Goal: Task Accomplishment & Management: Complete application form

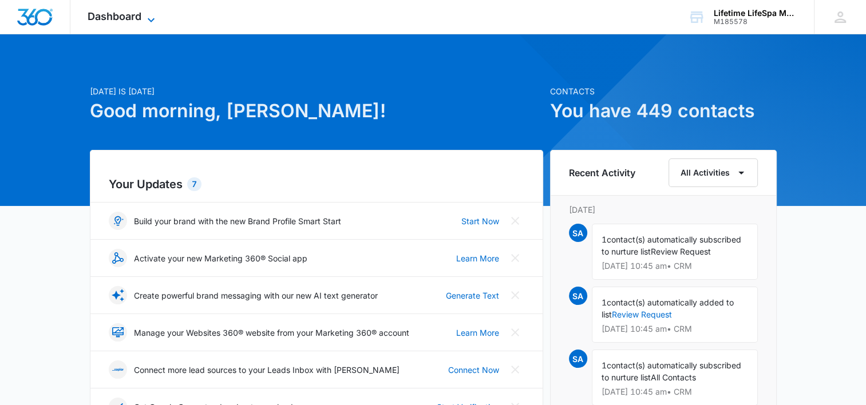
click at [135, 17] on span "Dashboard" at bounding box center [115, 16] width 54 height 12
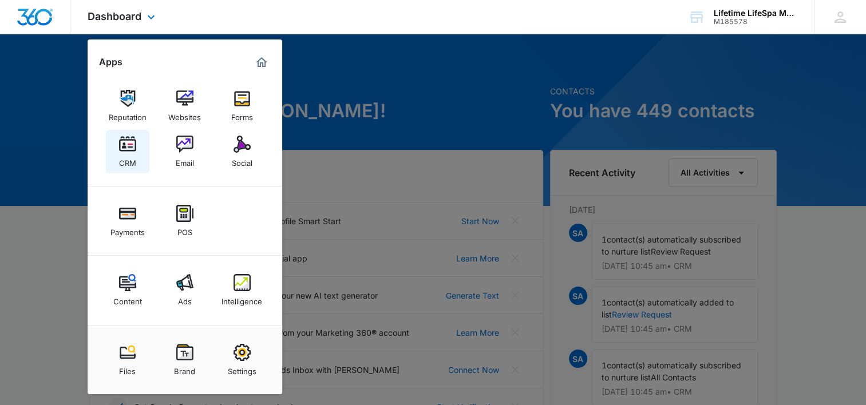
click at [125, 155] on div "CRM" at bounding box center [127, 160] width 17 height 15
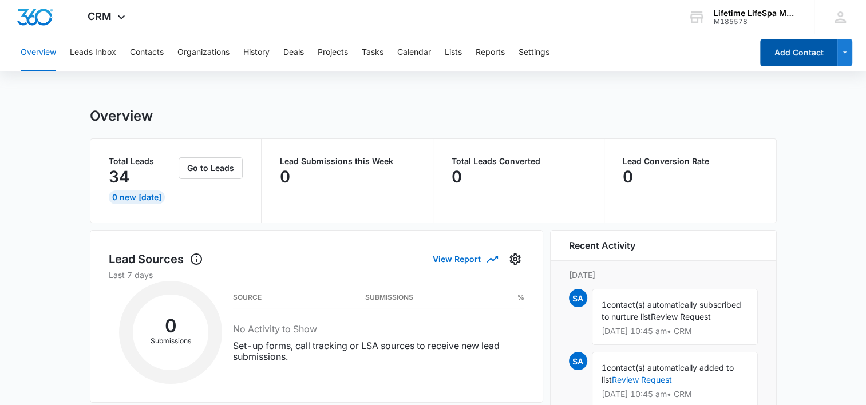
click at [809, 51] on button "Add Contact" at bounding box center [798, 52] width 77 height 27
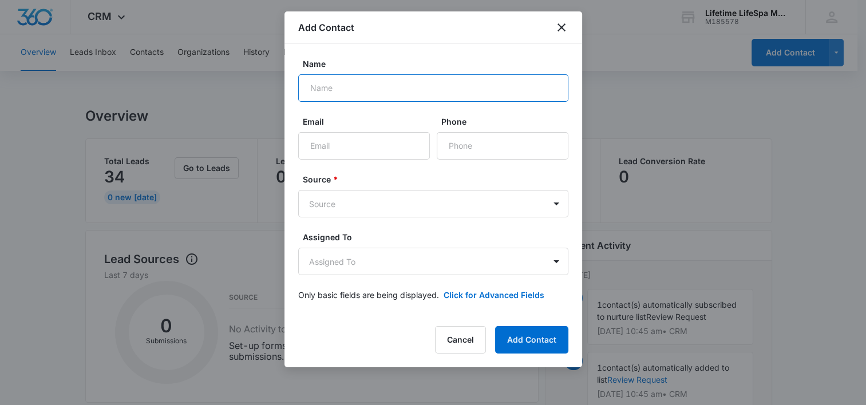
click at [375, 96] on input "Name" at bounding box center [433, 87] width 270 height 27
type input "[PERSON_NAME]"
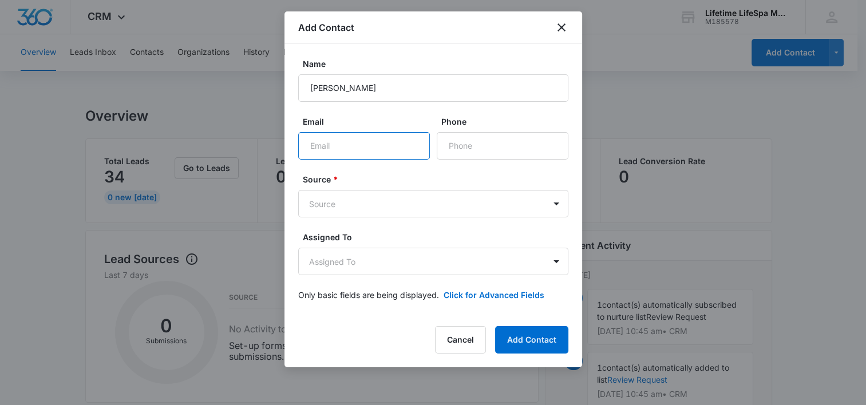
click at [353, 153] on input "Email" at bounding box center [364, 145] width 132 height 27
type input "[PERSON_NAME][EMAIL_ADDRESS][DOMAIN_NAME]"
click at [467, 139] on input "Phone" at bounding box center [503, 145] width 132 height 27
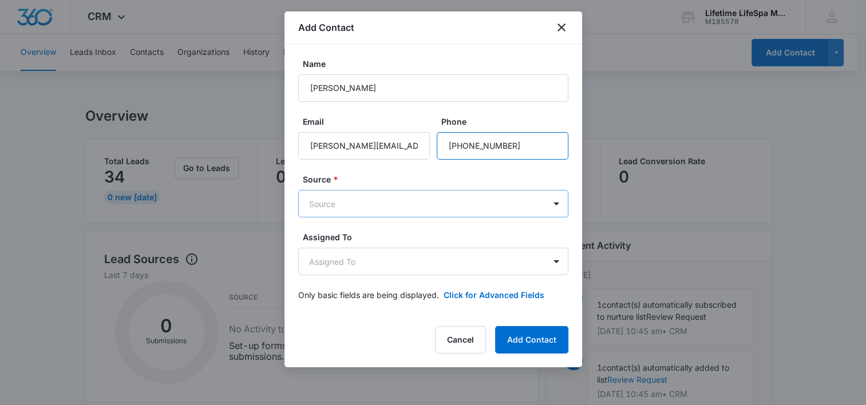
type input "[PHONE_NUMBER]"
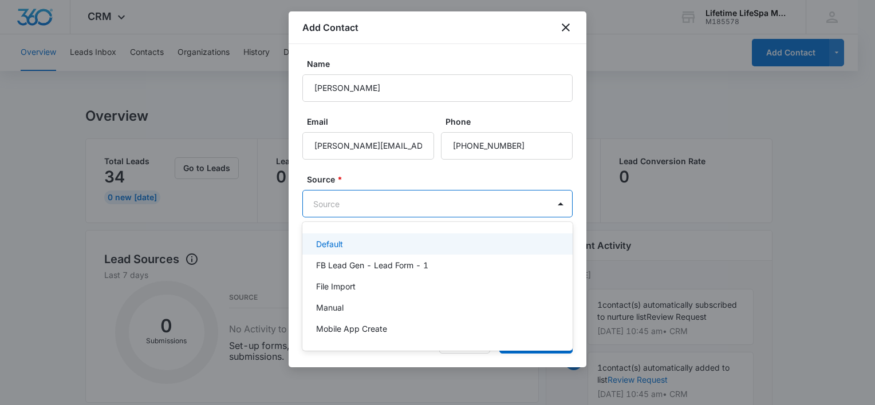
click at [532, 206] on body "CRM Apps Reputation Websites Forms CRM Email Social Payments POS Content Ads In…" at bounding box center [437, 202] width 875 height 405
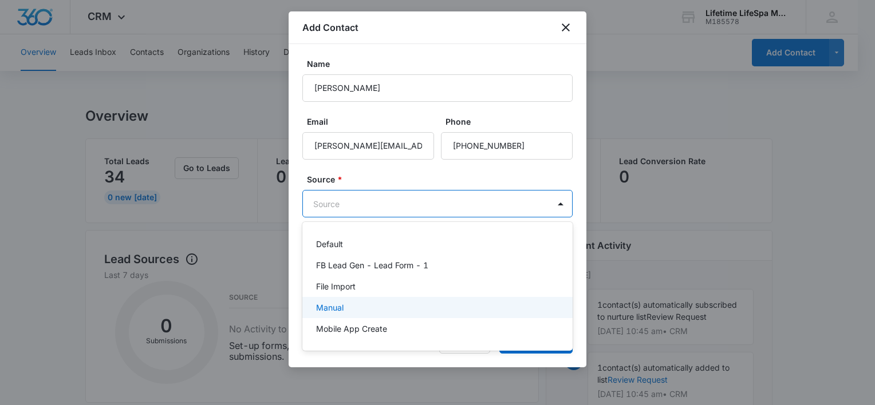
click at [511, 311] on div "Manual" at bounding box center [436, 308] width 240 height 12
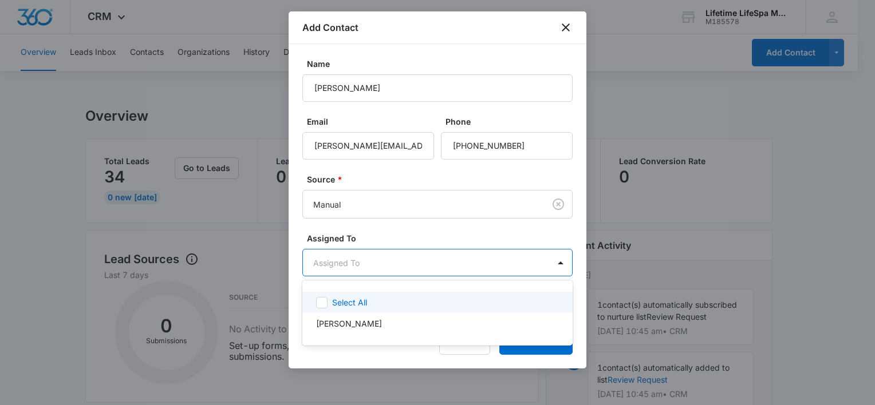
click at [516, 275] on body "CRM Apps Reputation Websites Forms CRM Email Social Payments POS Content Ads In…" at bounding box center [437, 202] width 875 height 405
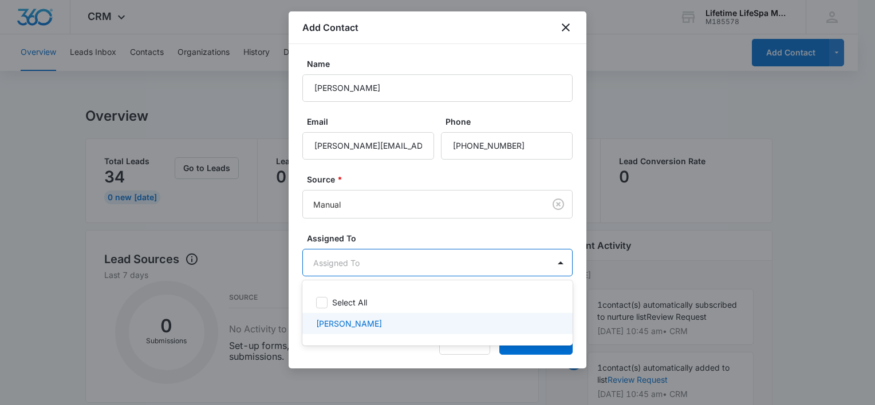
click at [504, 315] on div "[PERSON_NAME]" at bounding box center [437, 323] width 270 height 21
click at [530, 353] on div at bounding box center [437, 202] width 875 height 405
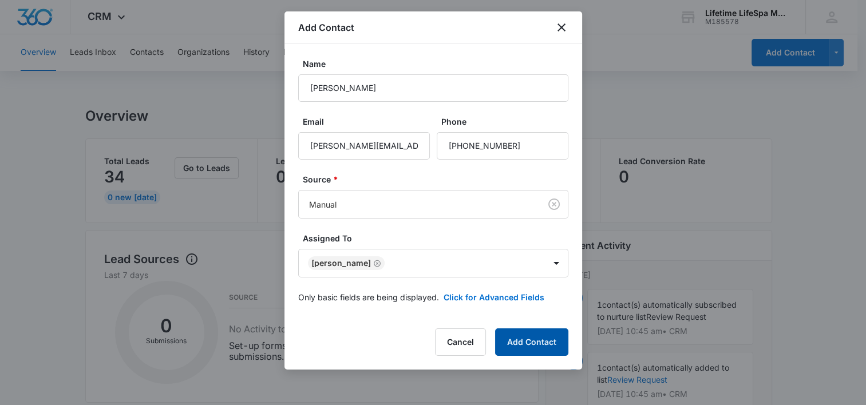
click at [530, 353] on button "Add Contact" at bounding box center [531, 342] width 73 height 27
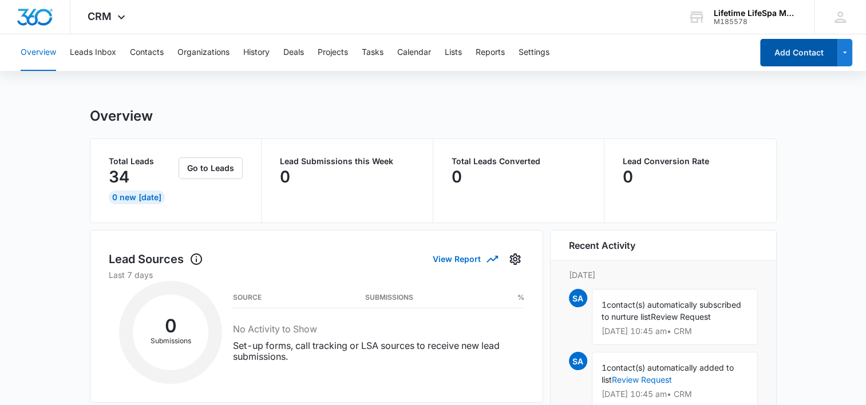
click at [804, 49] on button "Add Contact" at bounding box center [798, 52] width 77 height 27
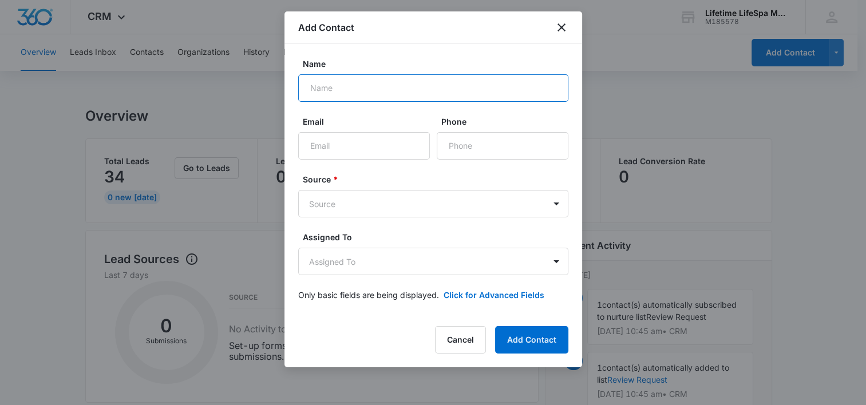
click at [329, 93] on input "Name" at bounding box center [433, 87] width 270 height 27
type input "[PERSON_NAME]"
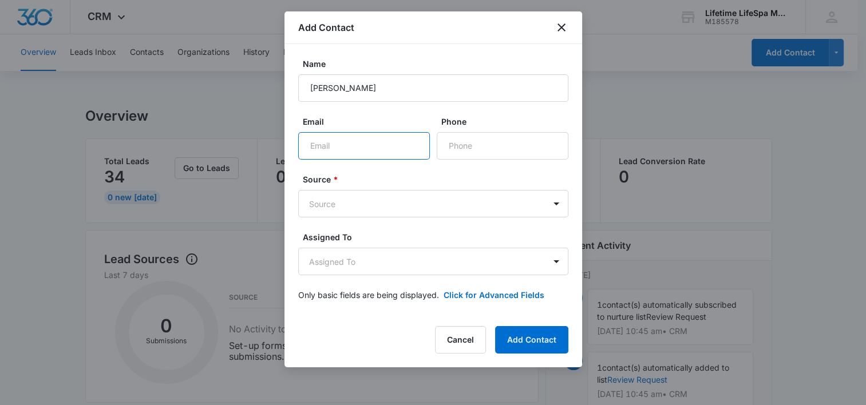
click at [319, 147] on input "Email" at bounding box center [364, 145] width 132 height 27
type input "[EMAIL_ADDRESS][DOMAIN_NAME]"
click at [462, 148] on input "Phone" at bounding box center [503, 145] width 132 height 27
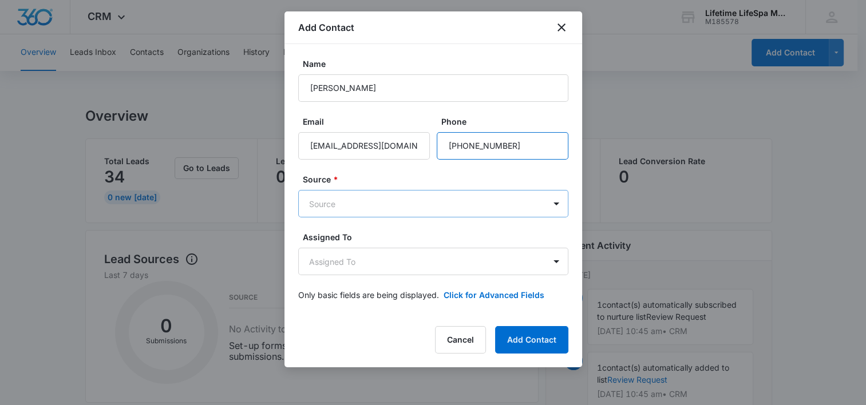
type input "[PHONE_NUMBER]"
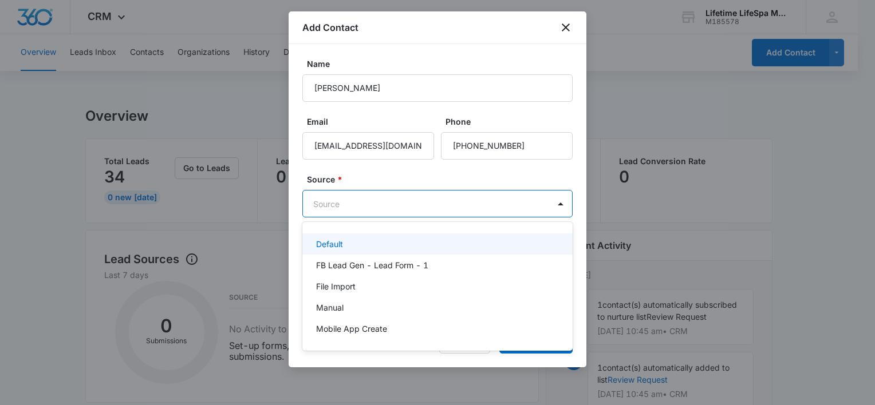
click at [509, 199] on body "CRM Apps Reputation Websites Forms CRM Email Social Payments POS Content Ads In…" at bounding box center [437, 202] width 875 height 405
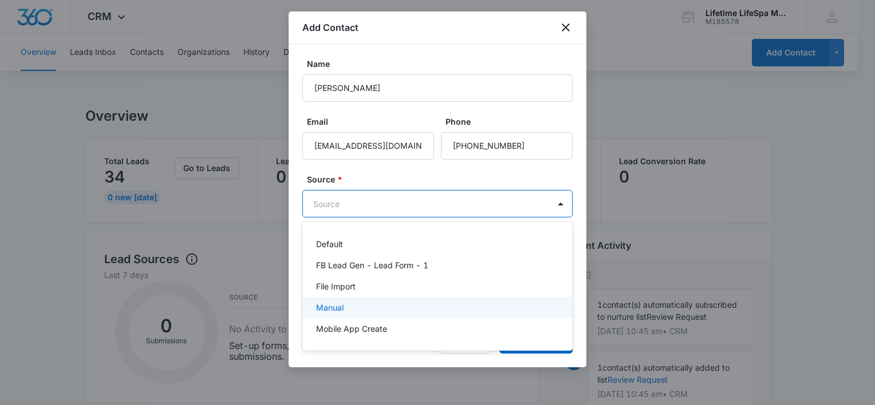
click at [476, 302] on div "Manual" at bounding box center [436, 308] width 240 height 12
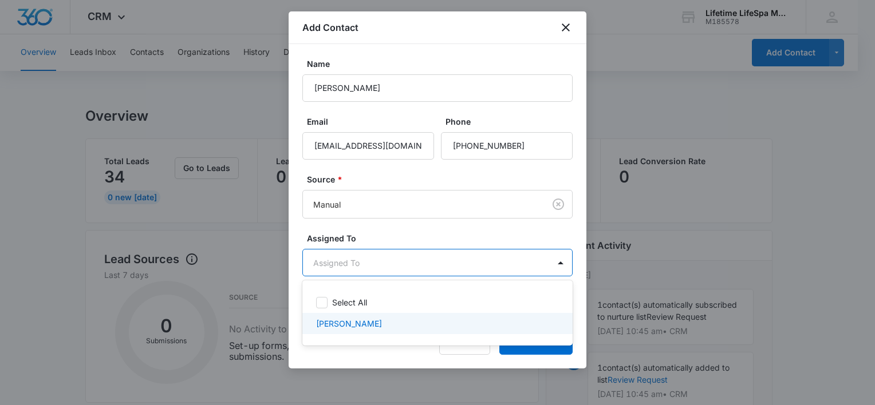
click at [469, 326] on div "[PERSON_NAME]" at bounding box center [436, 324] width 240 height 12
click at [517, 353] on div at bounding box center [437, 202] width 875 height 405
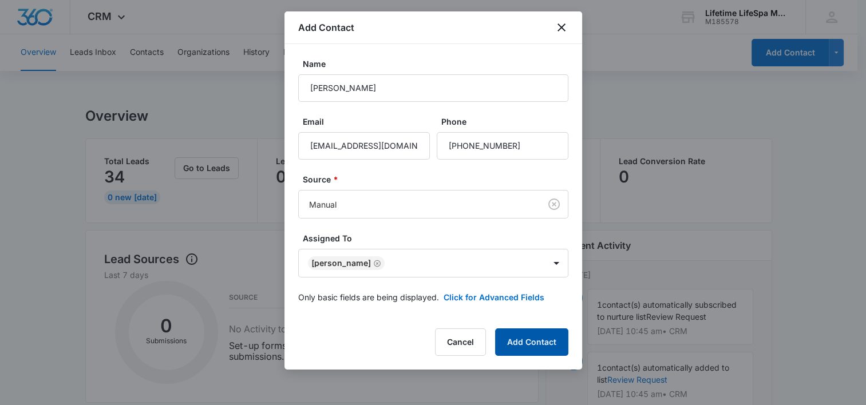
click at [517, 353] on button "Add Contact" at bounding box center [531, 342] width 73 height 27
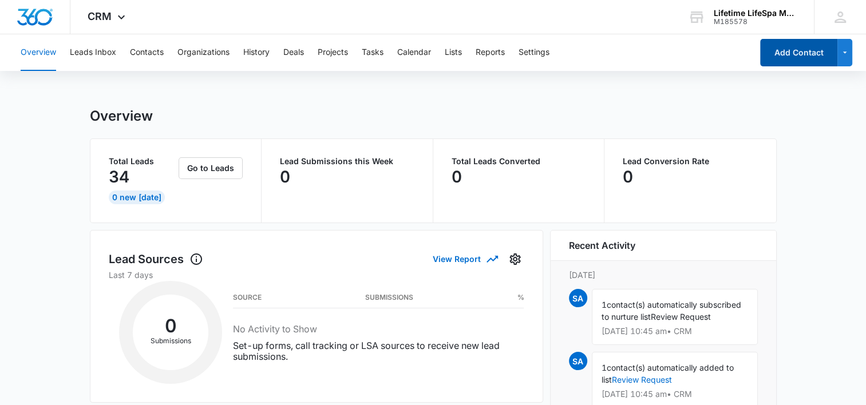
click at [801, 53] on button "Add Contact" at bounding box center [798, 52] width 77 height 27
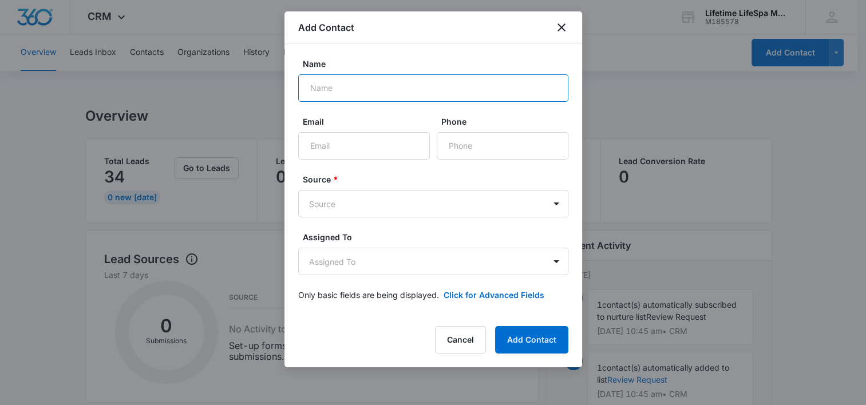
click at [338, 87] on input "Name" at bounding box center [433, 87] width 270 height 27
type input "[PERSON_NAME]"
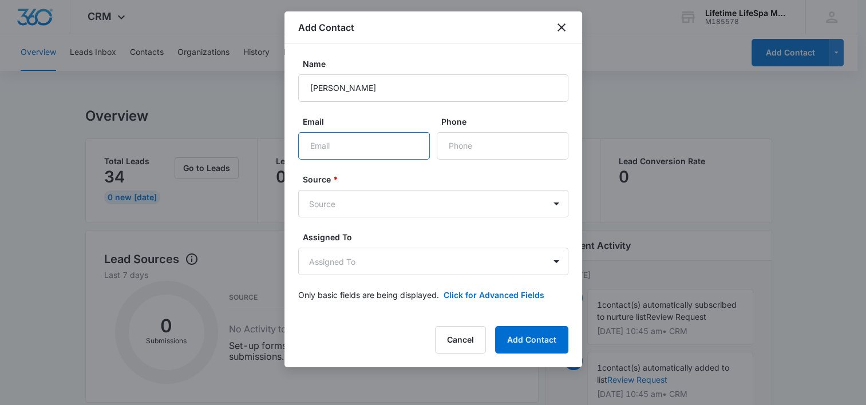
click at [351, 145] on input "Email" at bounding box center [364, 145] width 132 height 27
type input "[EMAIL_ADDRESS][DOMAIN_NAME]"
click at [491, 144] on input "Phone" at bounding box center [503, 145] width 132 height 27
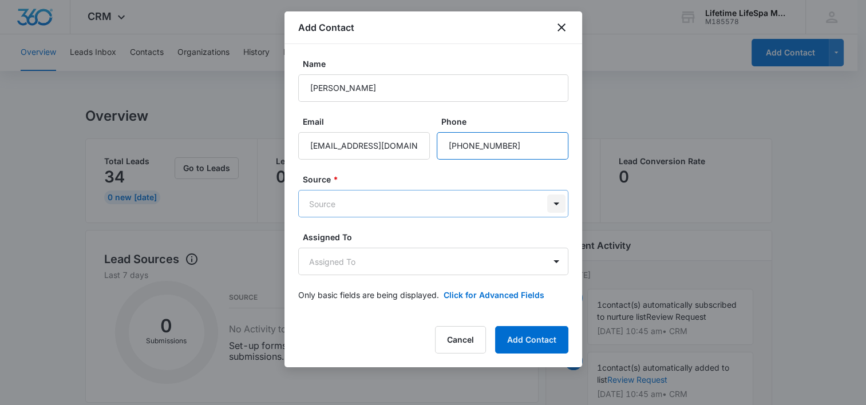
type input "[PHONE_NUMBER]"
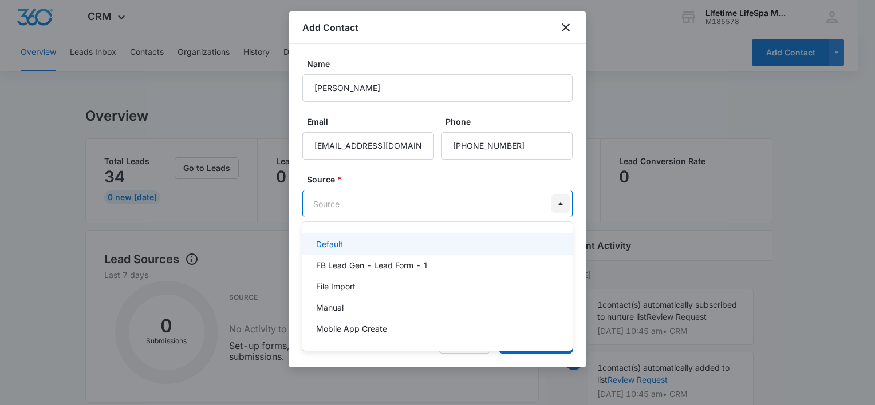
click at [555, 203] on body "CRM Apps Reputation Websites Forms CRM Email Social Payments POS Content Ads In…" at bounding box center [437, 202] width 875 height 405
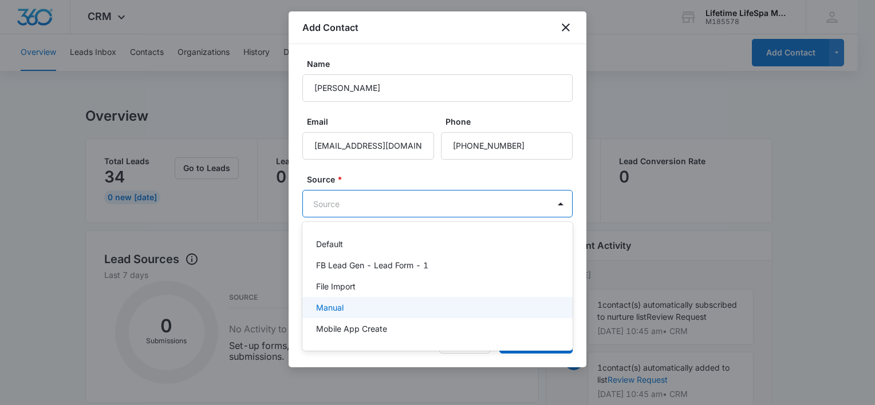
click at [497, 313] on div "Manual" at bounding box center [436, 308] width 240 height 12
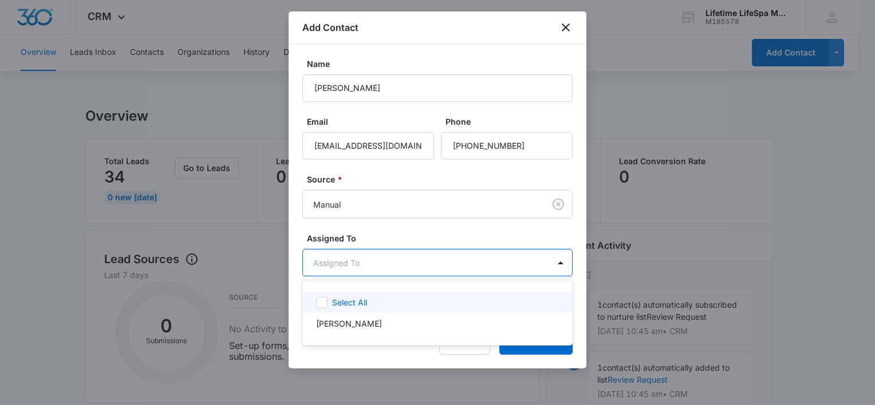
click at [496, 266] on body "CRM Apps Reputation Websites Forms CRM Email Social Payments POS Content Ads In…" at bounding box center [437, 202] width 875 height 405
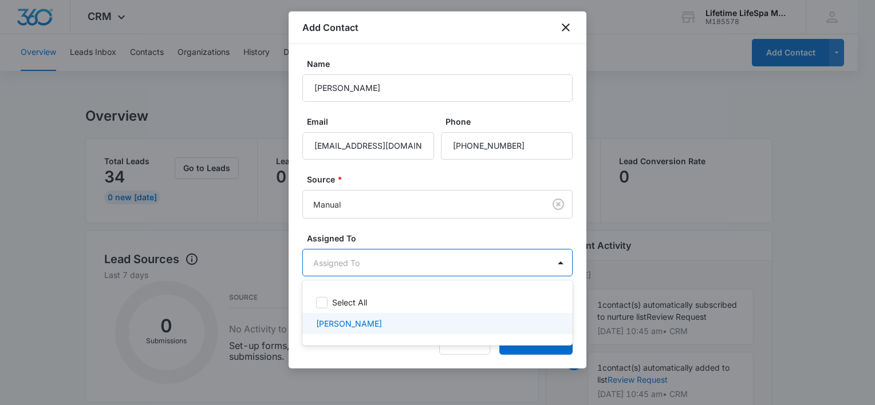
click at [472, 323] on div "[PERSON_NAME]" at bounding box center [436, 324] width 240 height 12
click at [520, 353] on div at bounding box center [437, 202] width 875 height 405
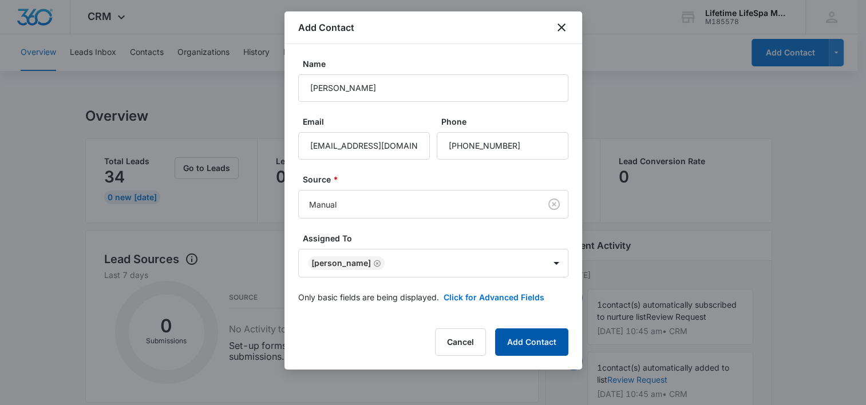
click at [520, 353] on button "Add Contact" at bounding box center [531, 342] width 73 height 27
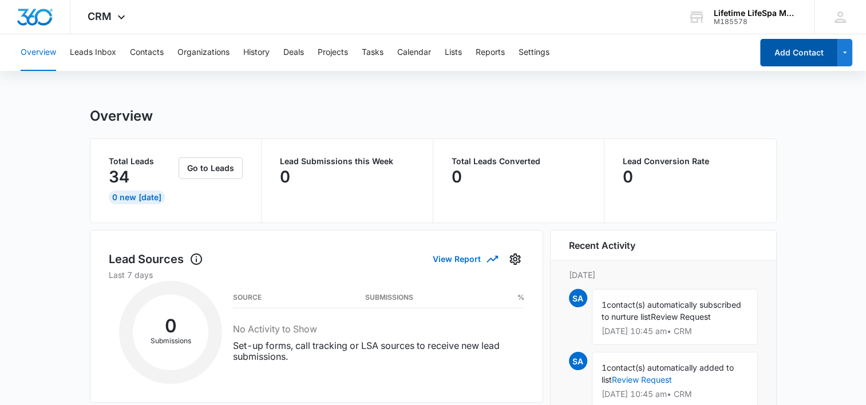
click at [787, 58] on button "Add Contact" at bounding box center [798, 52] width 77 height 27
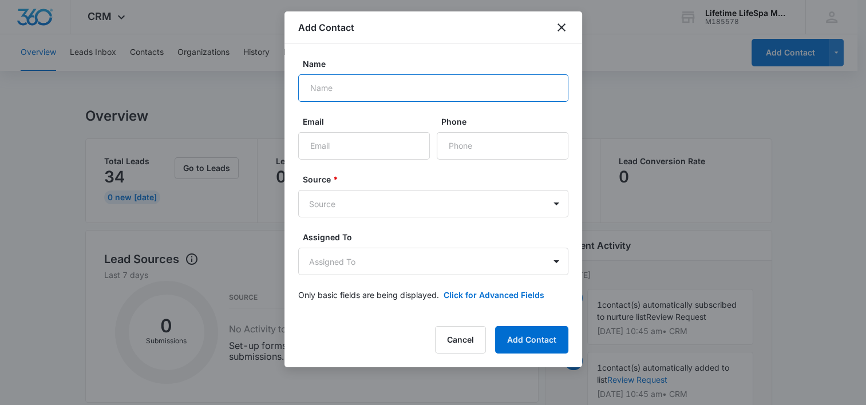
click at [317, 90] on input "Name" at bounding box center [433, 87] width 270 height 27
click at [421, 87] on input "[EMAIL_ADDRESS][DOMAIN_NAME]" at bounding box center [433, 87] width 270 height 27
click at [343, 85] on input "[EMAIL_ADDRESS][DOMAIN_NAME]" at bounding box center [433, 87] width 270 height 27
type input "[EMAIL_ADDRESS][DOMAIN_NAME]"
drag, startPoint x: 426, startPoint y: 88, endPoint x: 289, endPoint y: 81, distance: 137.0
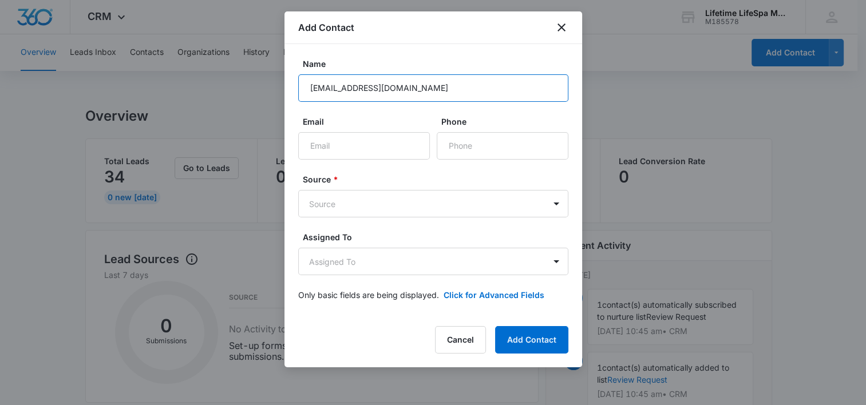
click at [289, 81] on div "Name [EMAIL_ADDRESS][DOMAIN_NAME] Email Phone Source * Source Assigned To Assig…" at bounding box center [433, 179] width 298 height 271
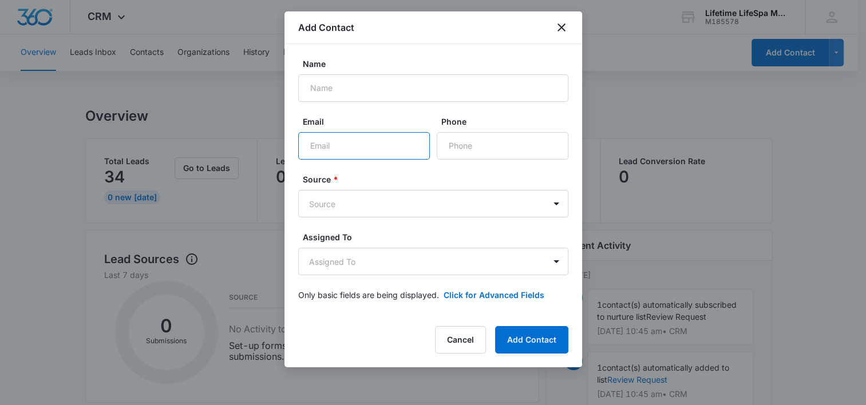
click at [332, 149] on input "Email" at bounding box center [364, 145] width 132 height 27
paste input "[EMAIL_ADDRESS][DOMAIN_NAME]"
type input "[EMAIL_ADDRESS][DOMAIN_NAME]"
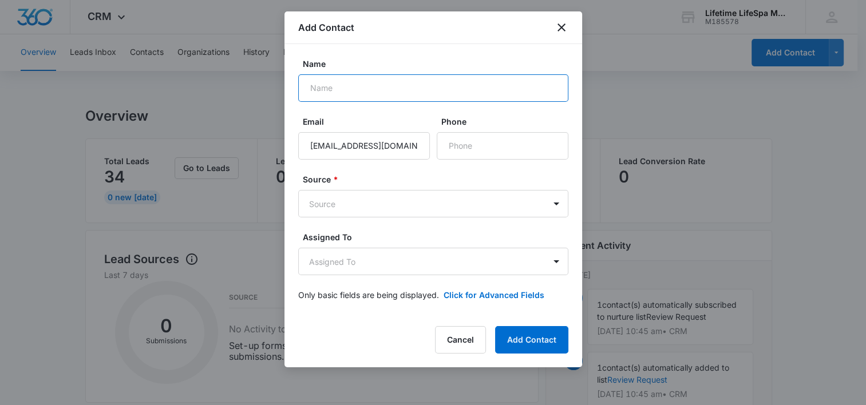
click at [318, 89] on input "Name" at bounding box center [433, 87] width 270 height 27
type input "[PERSON_NAME]"
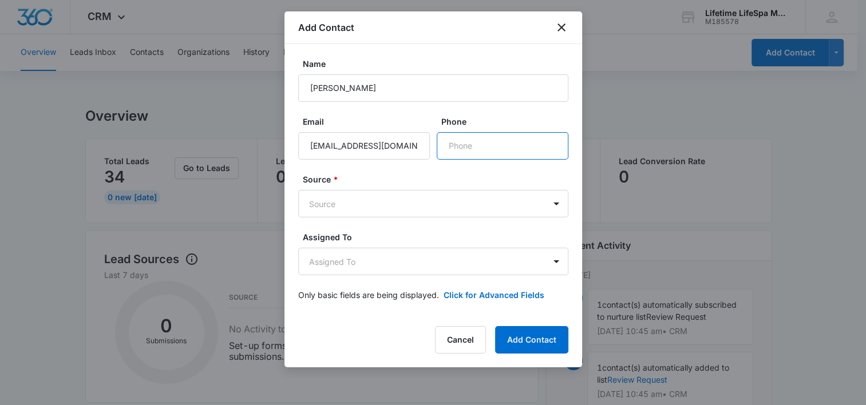
click at [488, 146] on input "Phone" at bounding box center [503, 145] width 132 height 27
type input "[PHONE_NUMBER]"
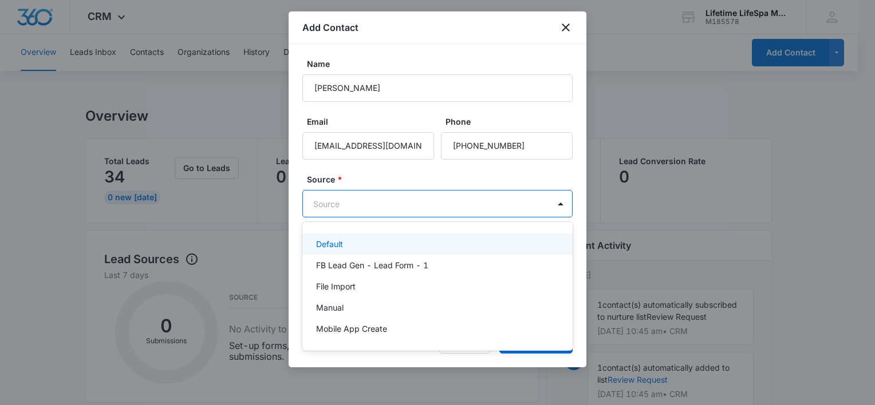
click at [523, 208] on body "CRM Apps Reputation Websites Forms CRM Email Social Payments POS Content Ads In…" at bounding box center [437, 202] width 875 height 405
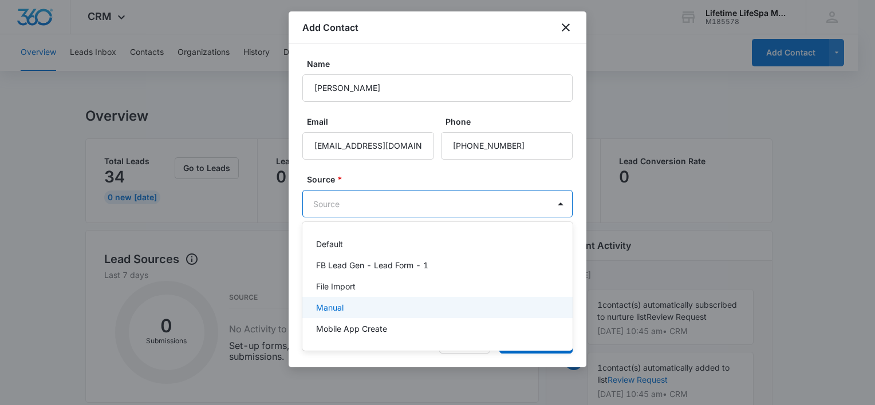
click at [480, 298] on div "Manual" at bounding box center [437, 307] width 270 height 21
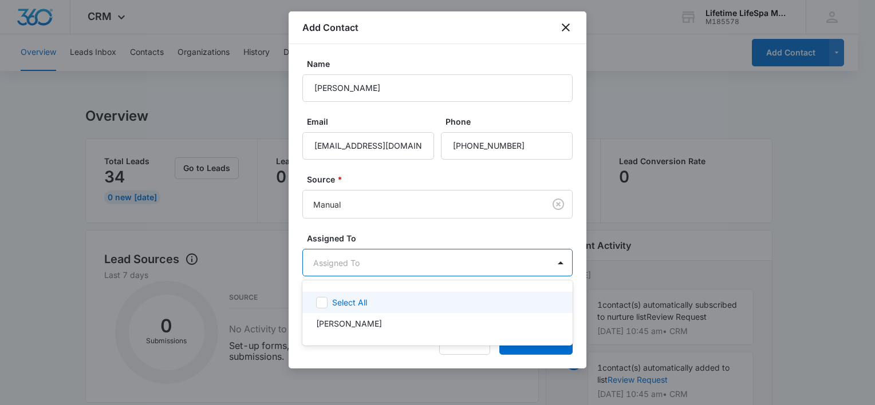
click at [469, 256] on body "CRM Apps Reputation Websites Forms CRM Email Social Payments POS Content Ads In…" at bounding box center [437, 202] width 875 height 405
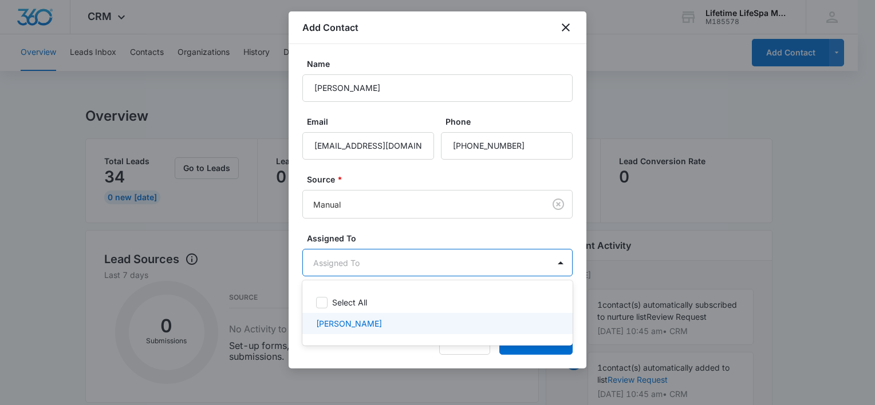
click at [457, 322] on div "[PERSON_NAME]" at bounding box center [436, 324] width 240 height 12
click at [517, 350] on div at bounding box center [437, 202] width 875 height 405
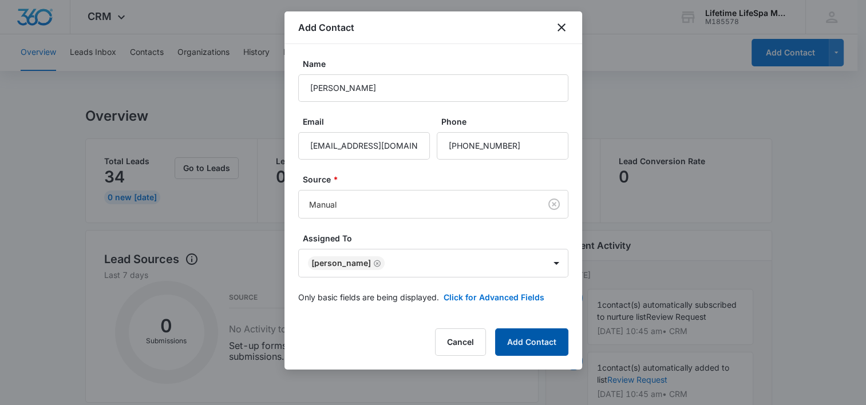
click at [517, 350] on button "Add Contact" at bounding box center [531, 342] width 73 height 27
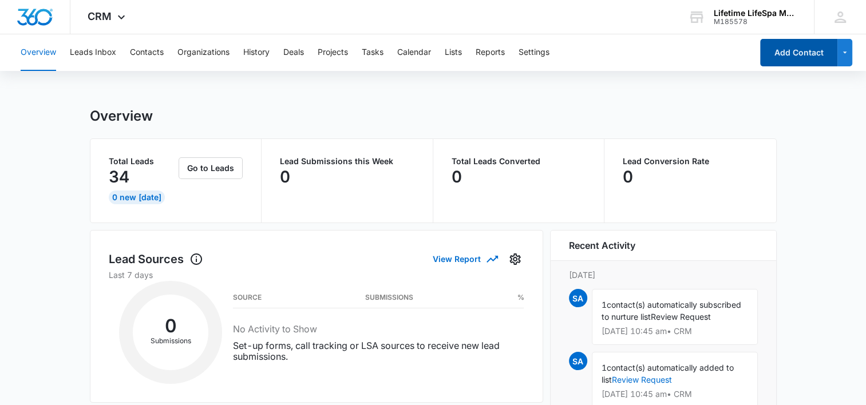
click at [777, 60] on button "Add Contact" at bounding box center [798, 52] width 77 height 27
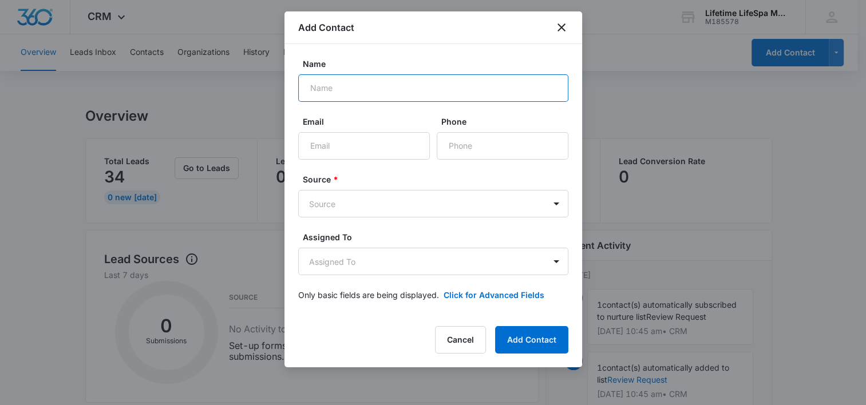
click at [325, 88] on input "Name" at bounding box center [433, 87] width 270 height 27
type input "[PERSON_NAME]"
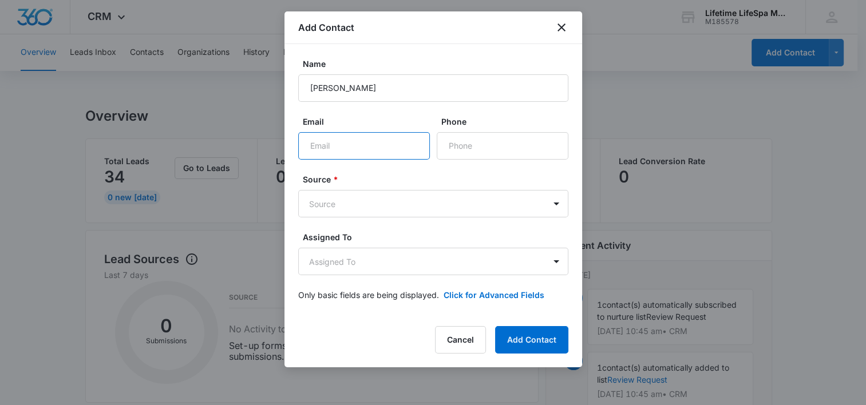
click at [323, 144] on input "Email" at bounding box center [364, 145] width 132 height 27
type input "[PERSON_NAME][EMAIL_ADDRESS][DOMAIN_NAME]"
click at [464, 151] on input "Phone" at bounding box center [503, 145] width 132 height 27
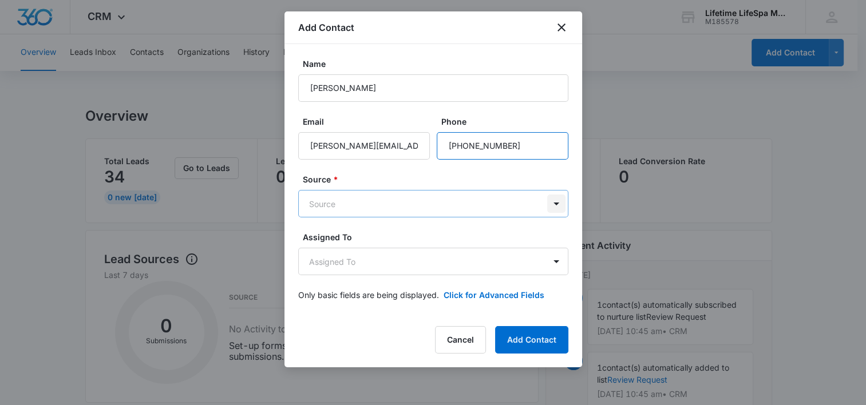
type input "[PHONE_NUMBER]"
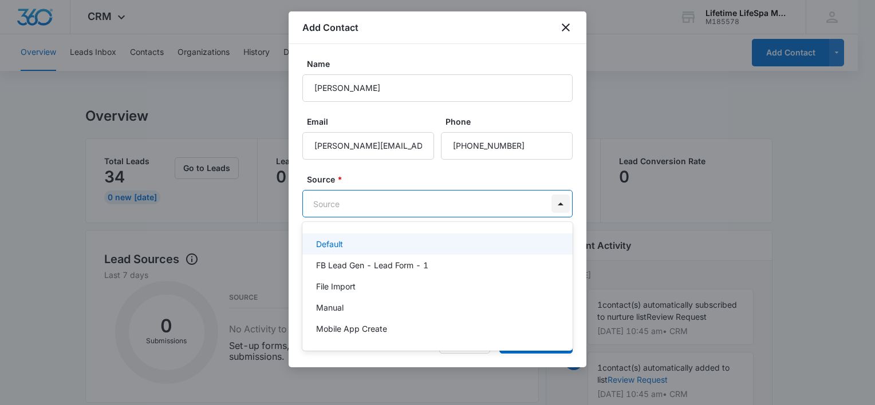
click at [553, 212] on body "CRM Apps Reputation Websites Forms CRM Email Social Payments POS Content Ads In…" at bounding box center [437, 202] width 875 height 405
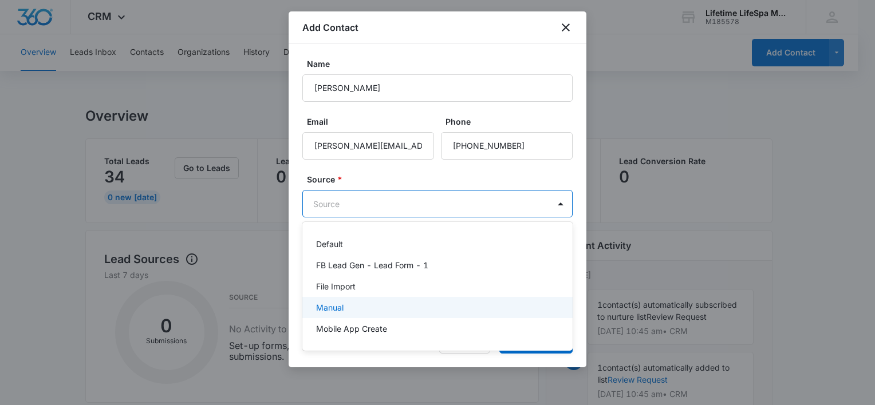
click at [514, 303] on div "Manual" at bounding box center [436, 308] width 240 height 12
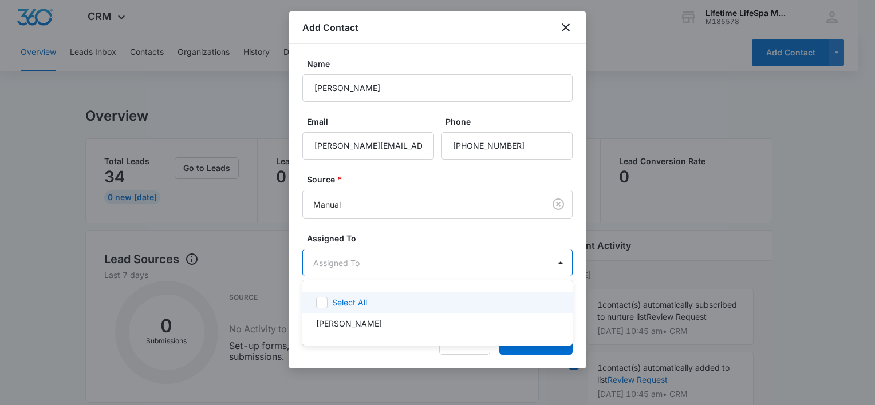
click at [483, 259] on body "CRM Apps Reputation Websites Forms CRM Email Social Payments POS Content Ads In…" at bounding box center [437, 202] width 875 height 405
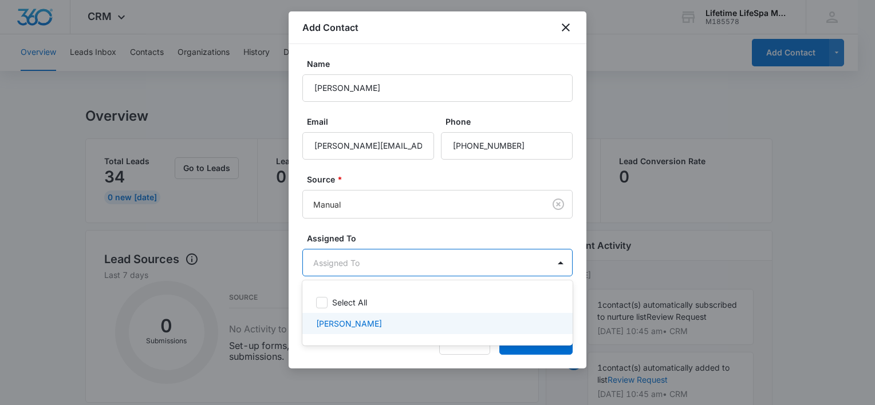
click at [457, 319] on div "[PERSON_NAME]" at bounding box center [436, 324] width 240 height 12
click at [522, 350] on div at bounding box center [437, 202] width 875 height 405
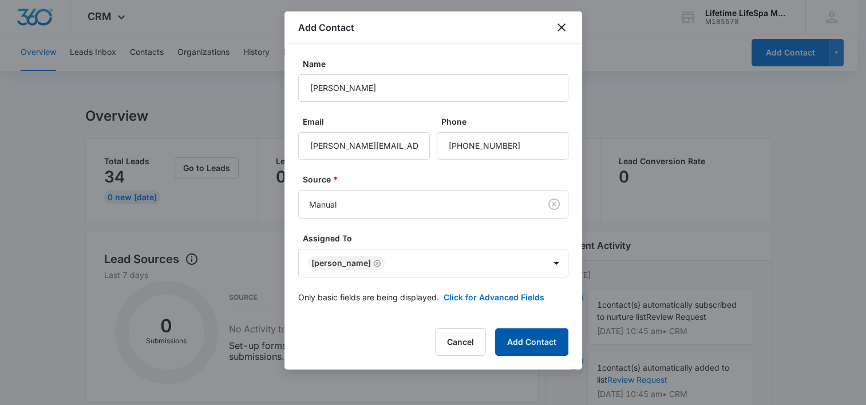
click at [522, 350] on button "Add Contact" at bounding box center [531, 342] width 73 height 27
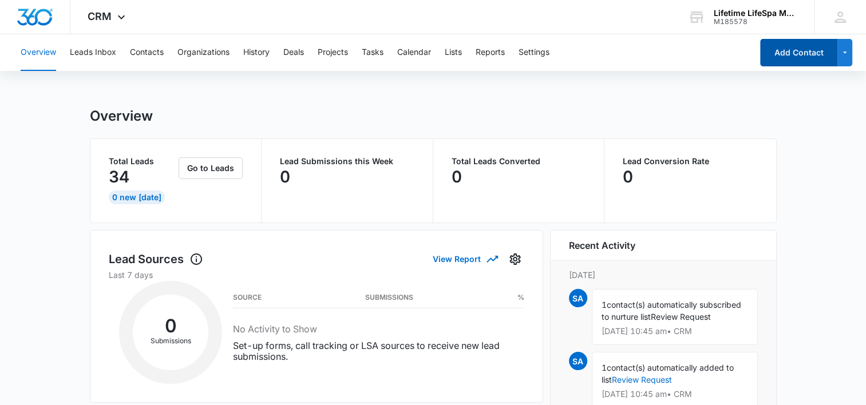
click at [778, 50] on button "Add Contact" at bounding box center [798, 52] width 77 height 27
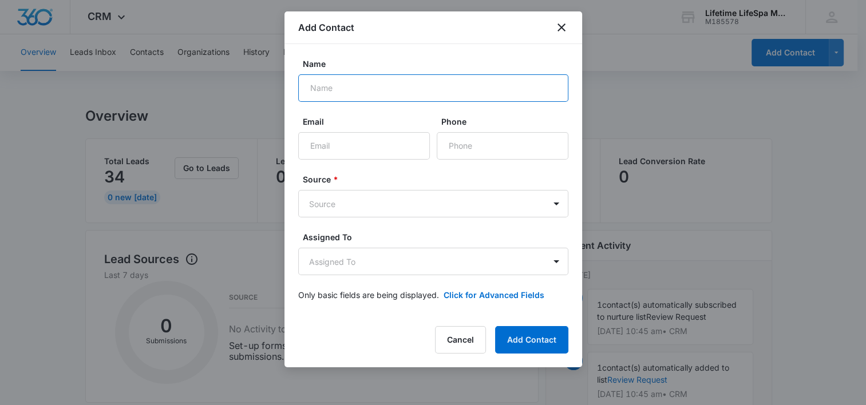
click at [330, 94] on input "Name" at bounding box center [433, 87] width 270 height 27
type input "[PERSON_NAME]"
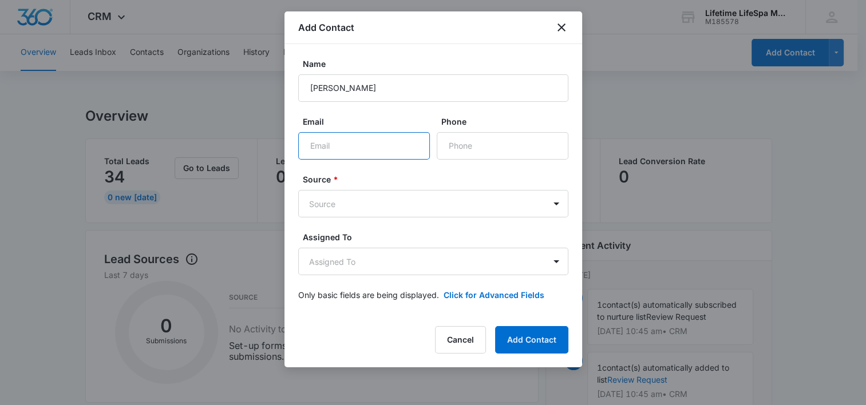
click at [316, 149] on input "Email" at bounding box center [364, 145] width 132 height 27
type input "[PERSON_NAME][EMAIL_ADDRESS][PERSON_NAME][DOMAIN_NAME]"
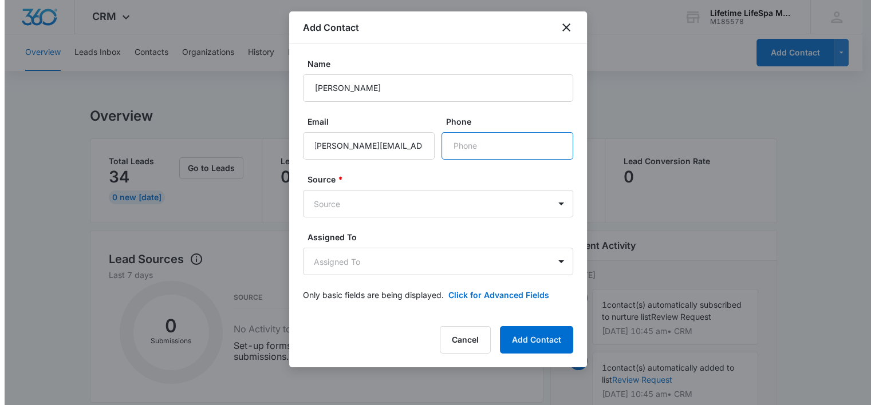
scroll to position [0, 0]
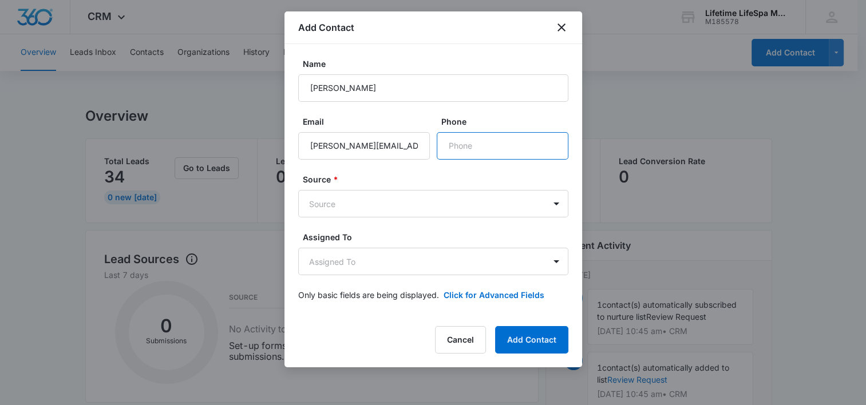
click at [473, 144] on input "Phone" at bounding box center [503, 145] width 132 height 27
type input "[PHONE_NUMBER]"
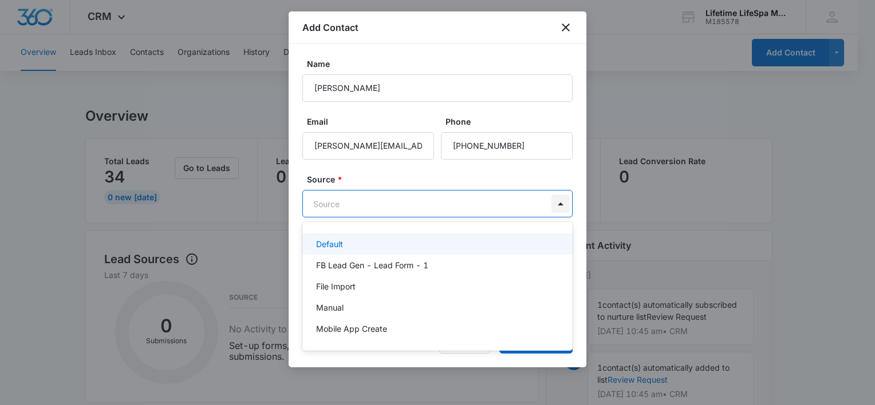
click at [552, 200] on body "CRM Apps Reputation Websites Forms CRM Email Social Payments POS Content Ads In…" at bounding box center [437, 202] width 875 height 405
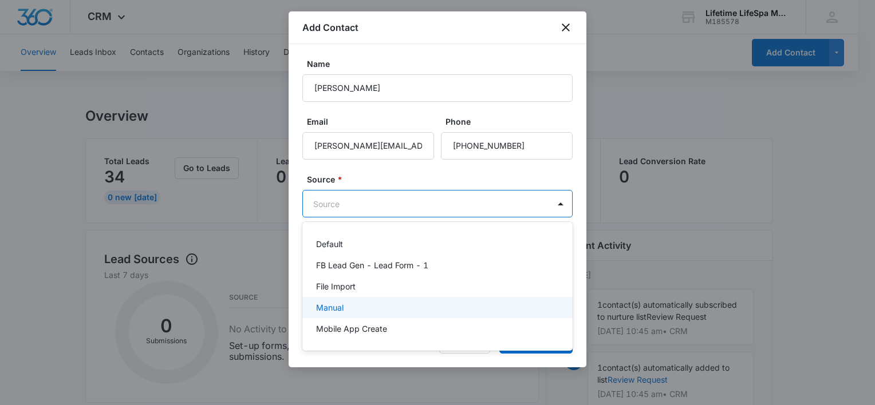
click at [501, 303] on div "Manual" at bounding box center [436, 308] width 240 height 12
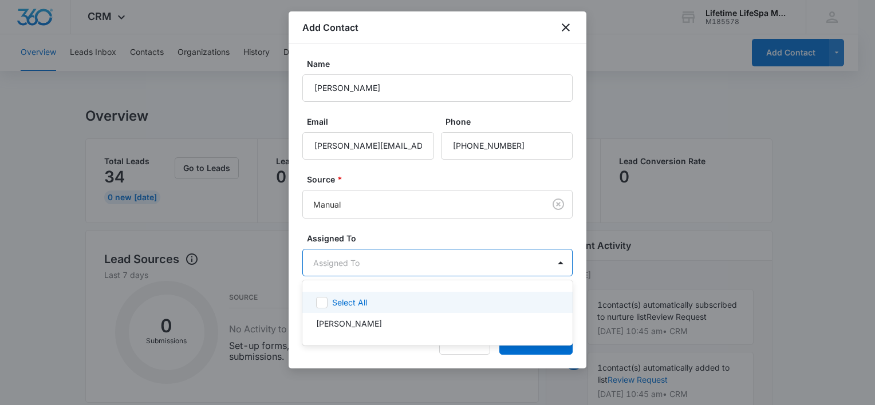
click at [500, 263] on body "CRM Apps Reputation Websites Forms CRM Email Social Payments POS Content Ads In…" at bounding box center [437, 202] width 875 height 405
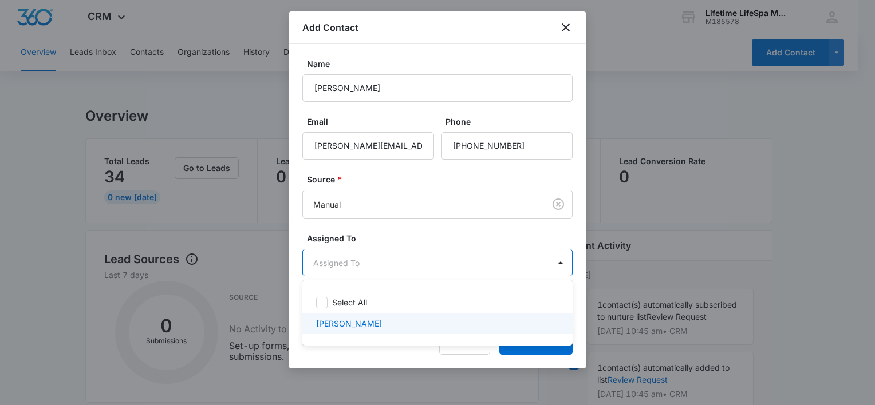
click at [481, 323] on div "[PERSON_NAME]" at bounding box center [436, 324] width 240 height 12
click at [531, 351] on div at bounding box center [437, 202] width 875 height 405
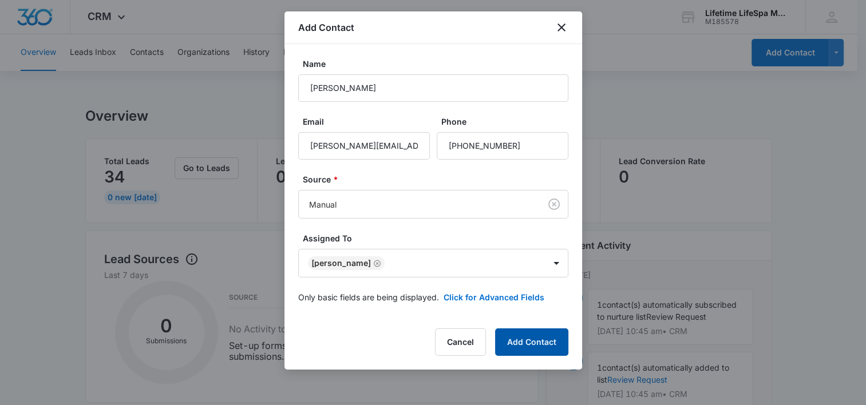
click at [531, 351] on button "Add Contact" at bounding box center [531, 342] width 73 height 27
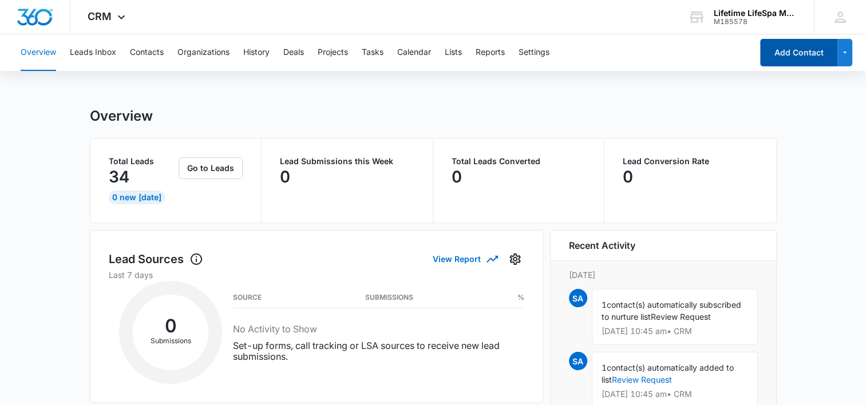
click at [799, 58] on button "Add Contact" at bounding box center [798, 52] width 77 height 27
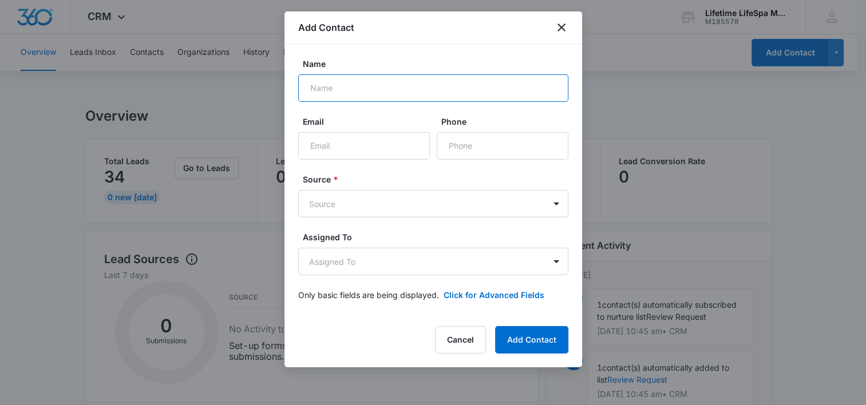
click at [397, 98] on input "Name" at bounding box center [433, 87] width 270 height 27
type input "[PERSON_NAME]"
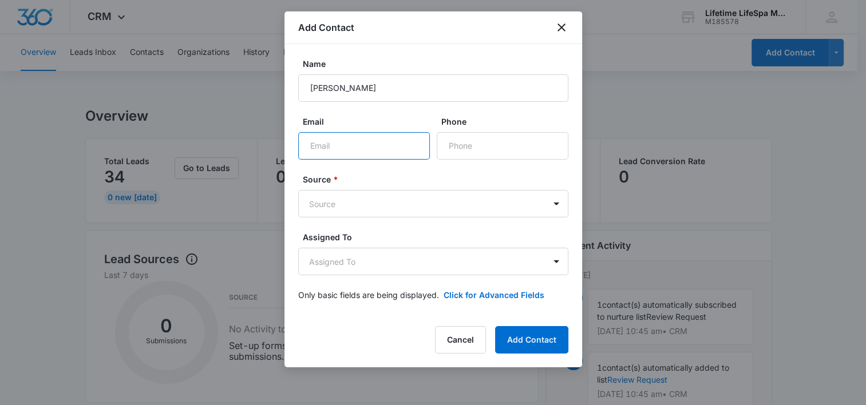
click at [337, 155] on input "Email" at bounding box center [364, 145] width 132 height 27
type input "[EMAIL_ADDRESS][DOMAIN_NAME]"
click at [476, 141] on input "Phone" at bounding box center [503, 145] width 132 height 27
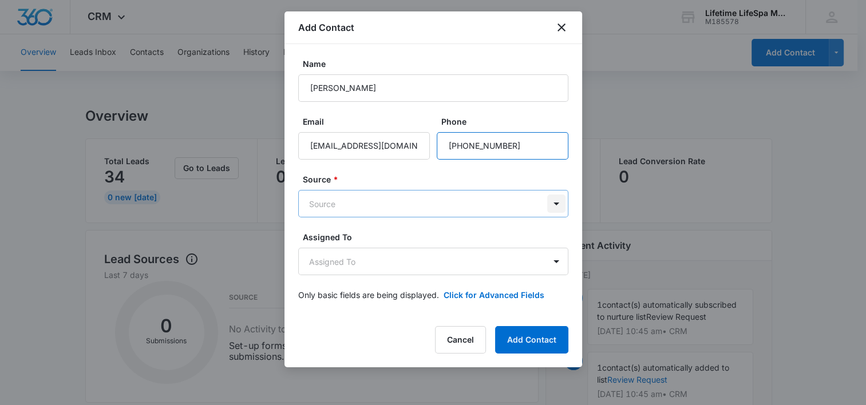
type input "[PHONE_NUMBER]"
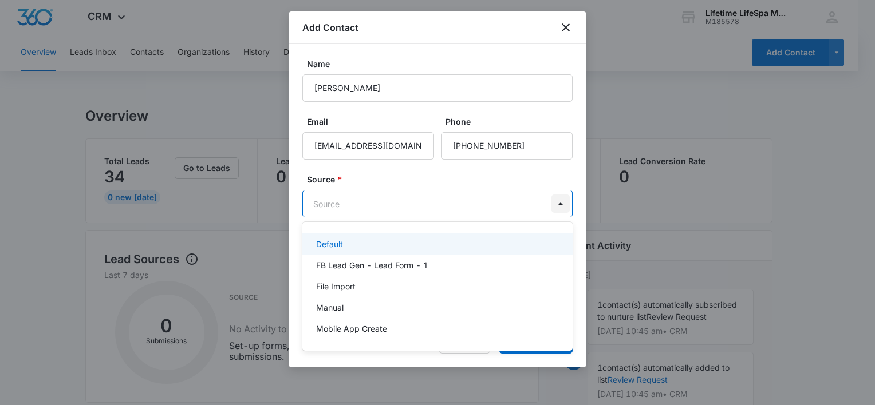
click at [550, 199] on body "CRM Apps Reputation Websites Forms CRM Email Social Payments POS Content Ads In…" at bounding box center [437, 202] width 875 height 405
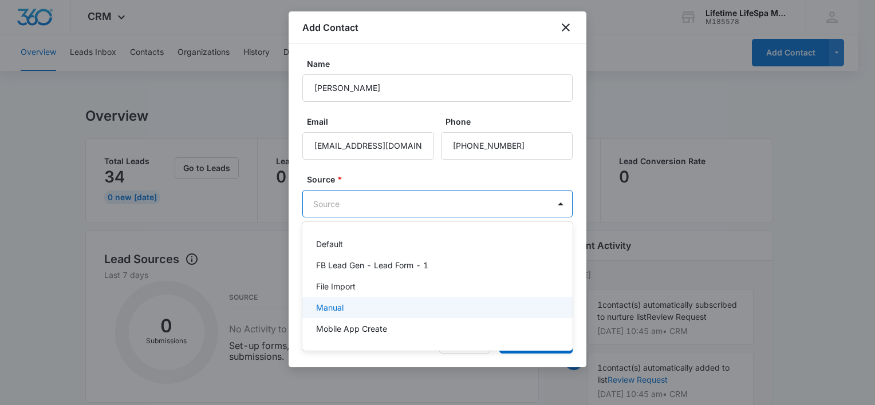
click at [493, 308] on div "Manual" at bounding box center [436, 308] width 240 height 12
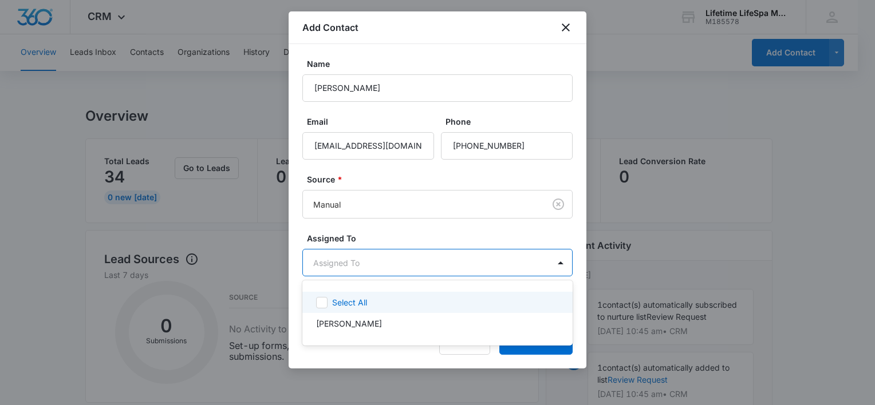
click at [486, 258] on body "CRM Apps Reputation Websites Forms CRM Email Social Payments POS Content Ads In…" at bounding box center [437, 202] width 875 height 405
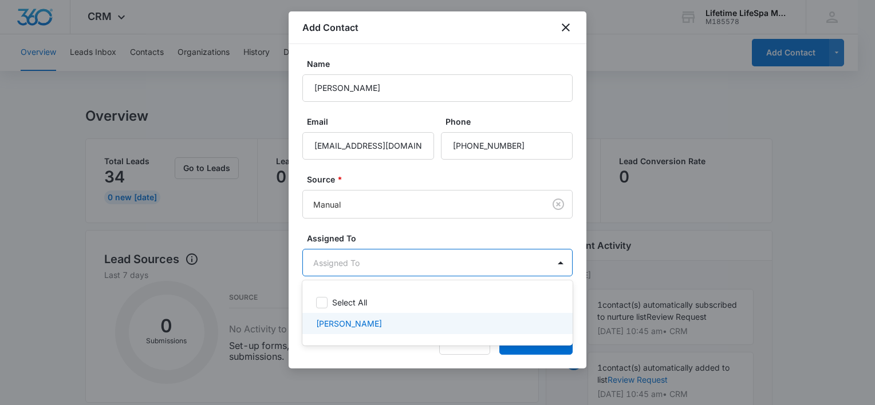
click at [473, 324] on div "[PERSON_NAME]" at bounding box center [436, 324] width 240 height 12
click at [527, 353] on div at bounding box center [437, 202] width 875 height 405
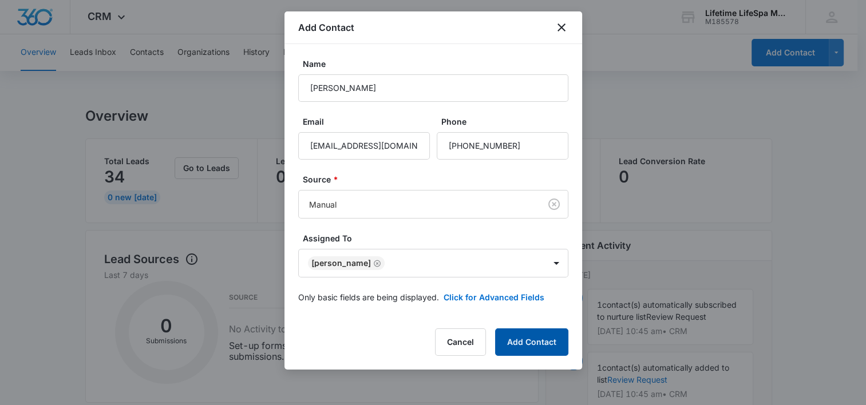
click at [527, 353] on button "Add Contact" at bounding box center [531, 342] width 73 height 27
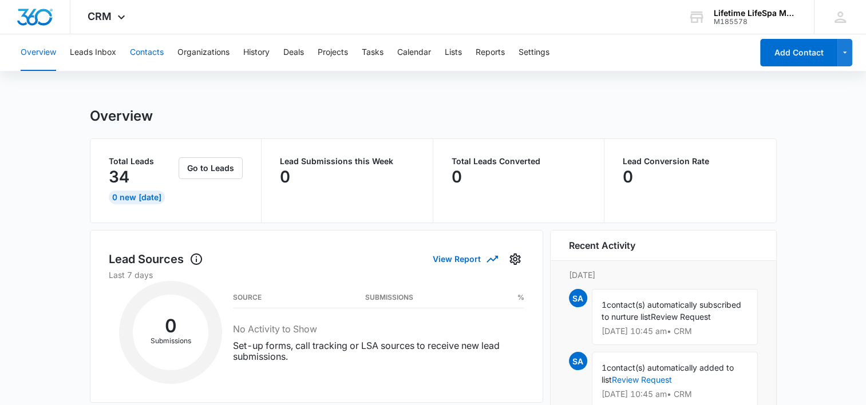
click at [153, 49] on button "Contacts" at bounding box center [147, 52] width 34 height 37
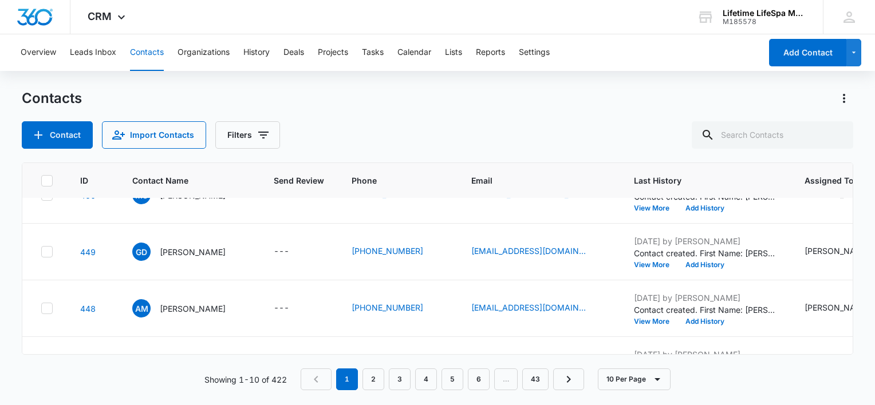
scroll to position [417, 0]
